Goal: Check status: Check status

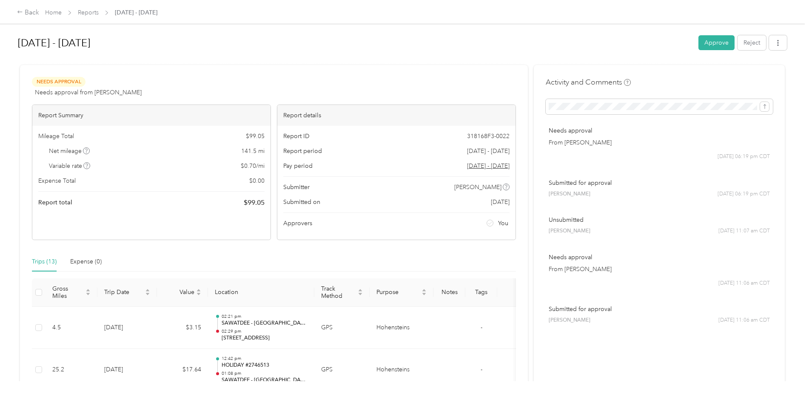
drag, startPoint x: 717, startPoint y: 41, endPoint x: 719, endPoint y: 34, distance: 7.4
click at [718, 39] on button "Approve" at bounding box center [716, 42] width 36 height 15
